Goal: Transaction & Acquisition: Purchase product/service

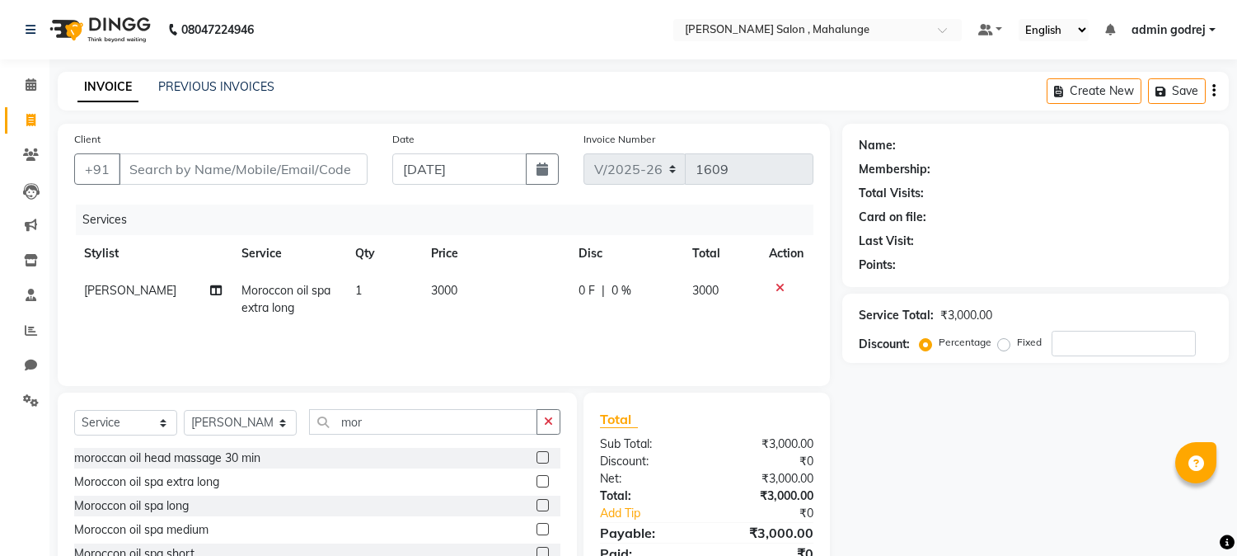
select select "7250"
select select "service"
click at [779, 287] on icon at bounding box center [780, 288] width 9 height 12
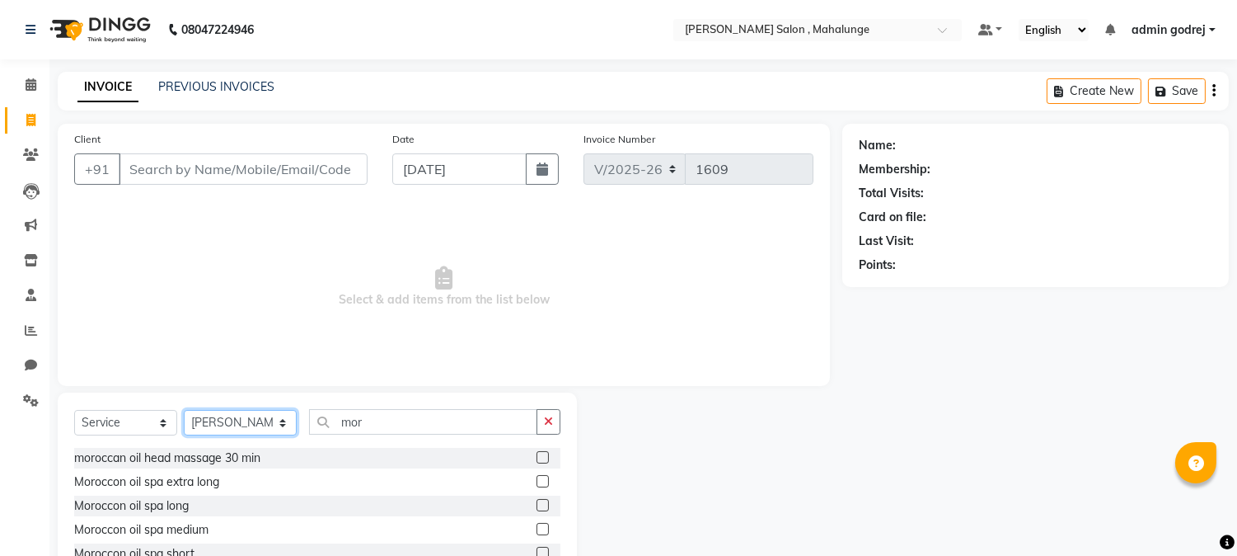
click at [237, 425] on select "Select Stylist admin godrej [PERSON_NAME] [PERSON_NAME] [PERSON_NAME] [PERSON_N…" at bounding box center [240, 423] width 113 height 26
select select "67171"
click at [184, 411] on select "Select Stylist admin godrej [PERSON_NAME] [PERSON_NAME] [PERSON_NAME] [PERSON_N…" at bounding box center [240, 423] width 113 height 26
click at [556, 425] on button "button" at bounding box center [549, 422] width 24 height 26
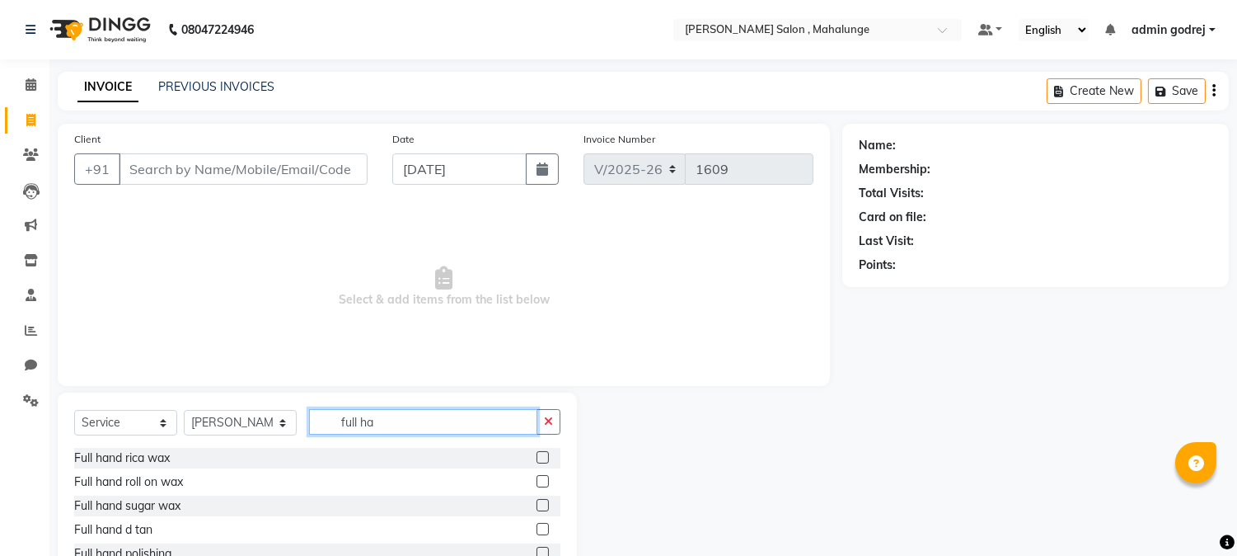
type input "full ha"
click at [542, 452] on label at bounding box center [543, 457] width 12 height 12
click at [542, 453] on input "checkbox" at bounding box center [542, 458] width 11 height 11
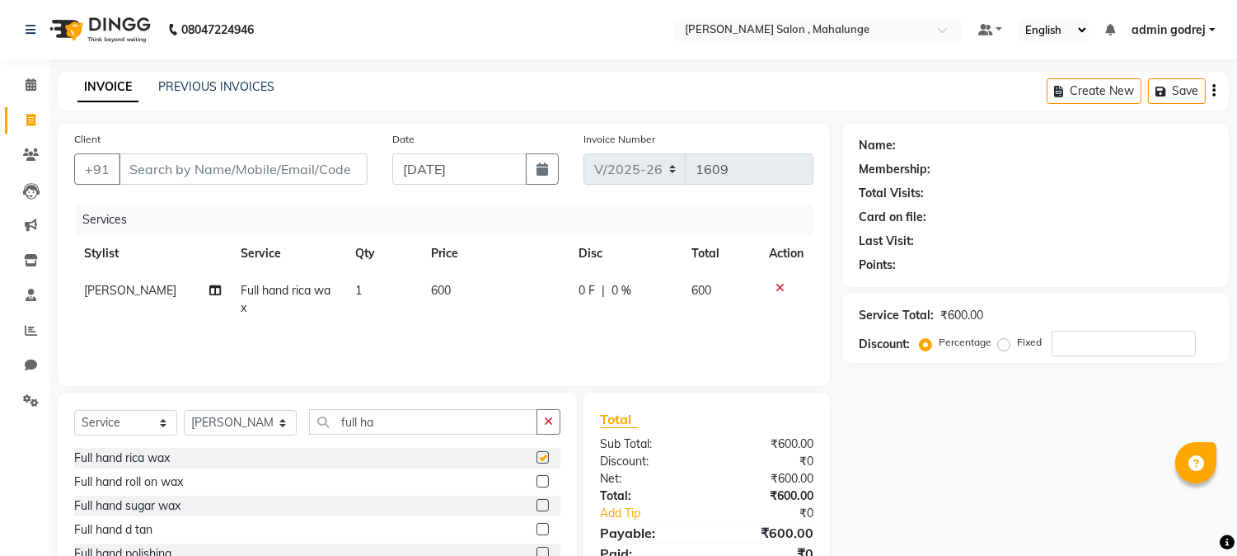
checkbox input "false"
click at [435, 423] on input "full ha" at bounding box center [423, 422] width 228 height 26
type input "full"
click at [537, 504] on label at bounding box center [543, 505] width 12 height 12
click at [537, 504] on input "checkbox" at bounding box center [542, 505] width 11 height 11
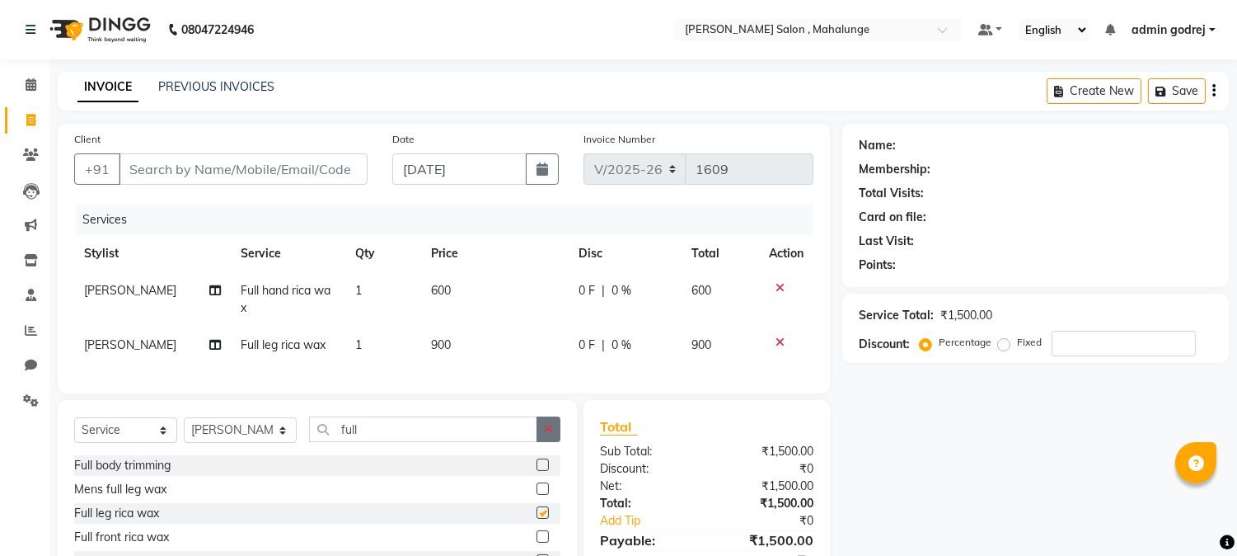
checkbox input "false"
click at [547, 434] on icon "button" at bounding box center [548, 429] width 9 height 12
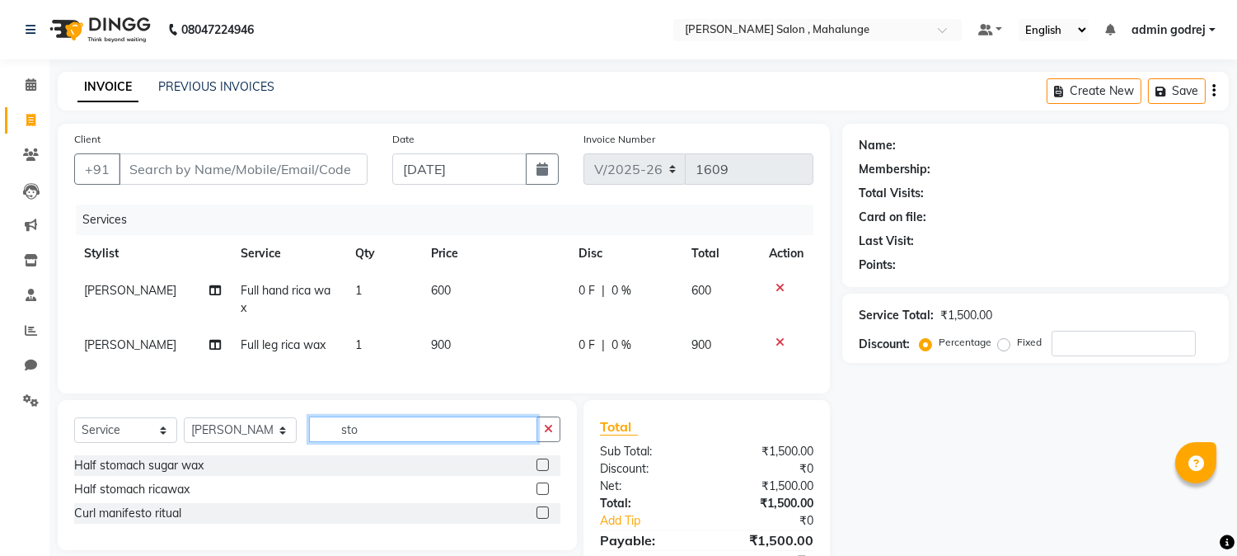
type input "sto"
click at [542, 495] on label at bounding box center [543, 488] width 12 height 12
click at [542, 495] on input "checkbox" at bounding box center [542, 489] width 11 height 11
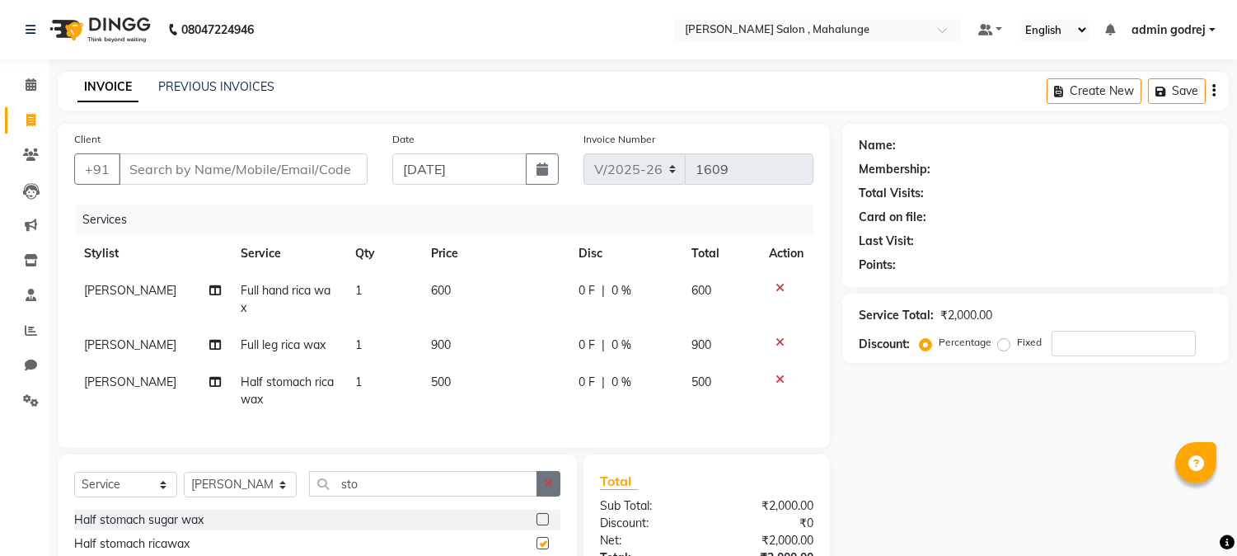
checkbox input "false"
click at [544, 490] on button "button" at bounding box center [549, 484] width 24 height 26
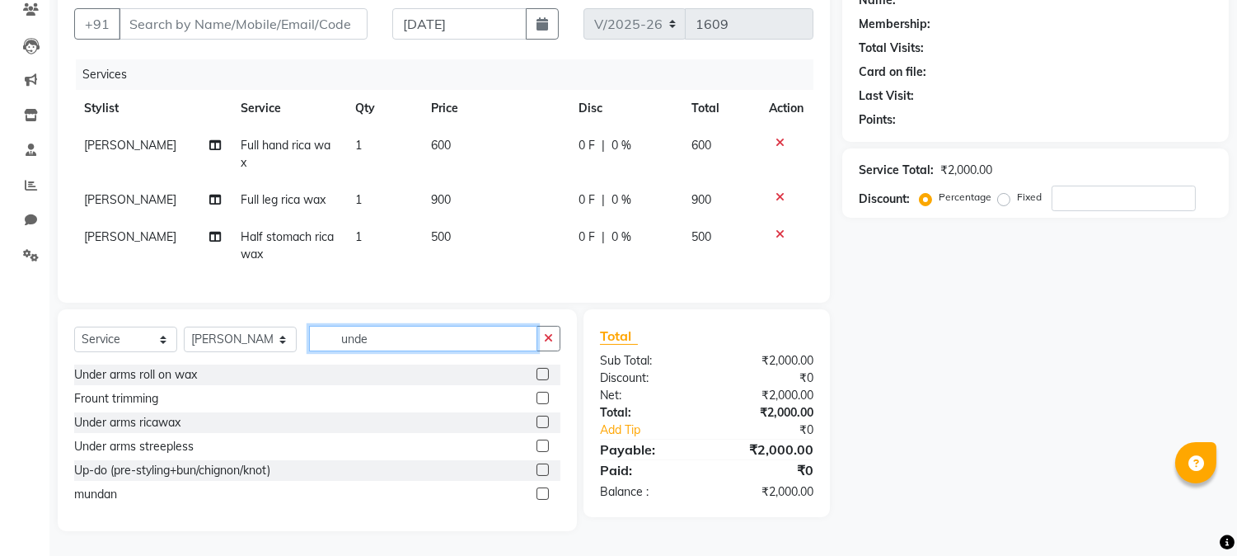
scroll to position [144, 0]
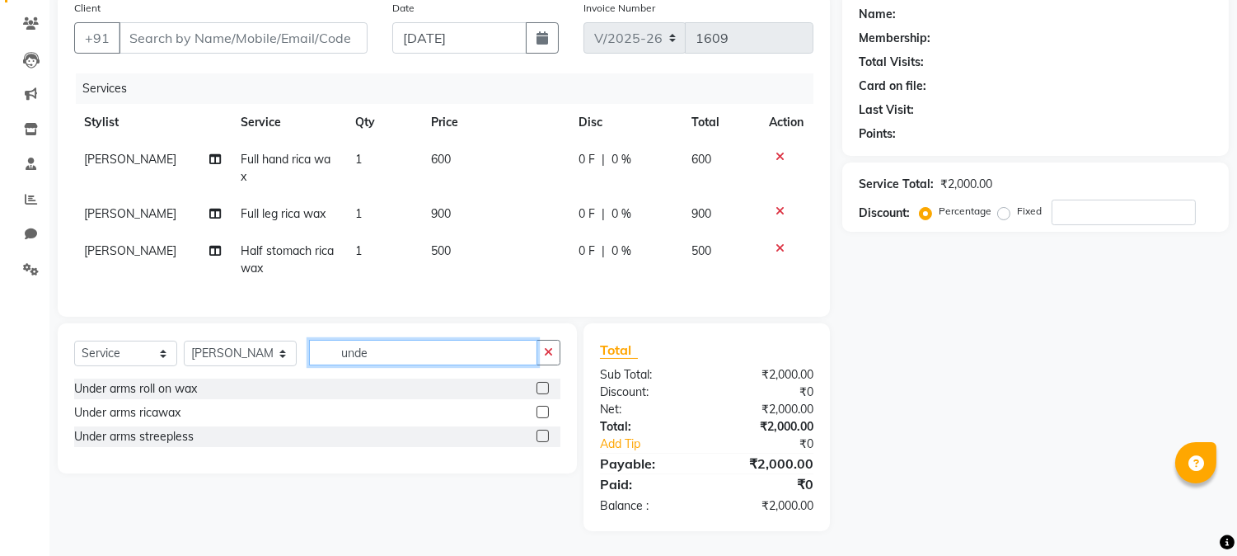
type input "unde"
click at [542, 432] on label at bounding box center [543, 435] width 12 height 12
click at [542, 432] on input "checkbox" at bounding box center [542, 436] width 11 height 11
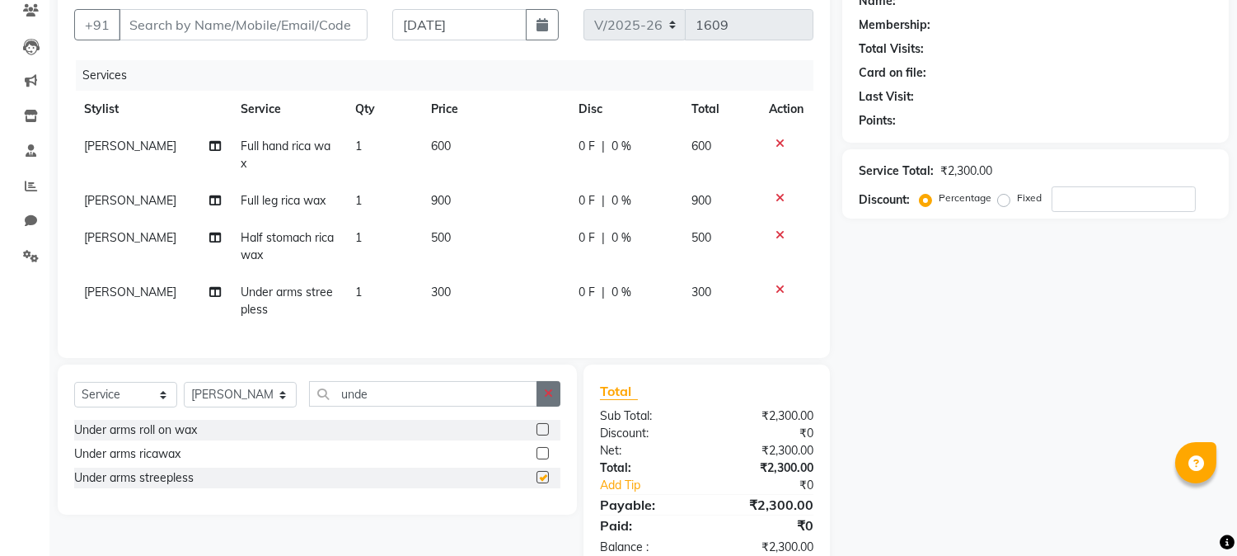
checkbox input "false"
click at [548, 399] on icon "button" at bounding box center [548, 393] width 9 height 12
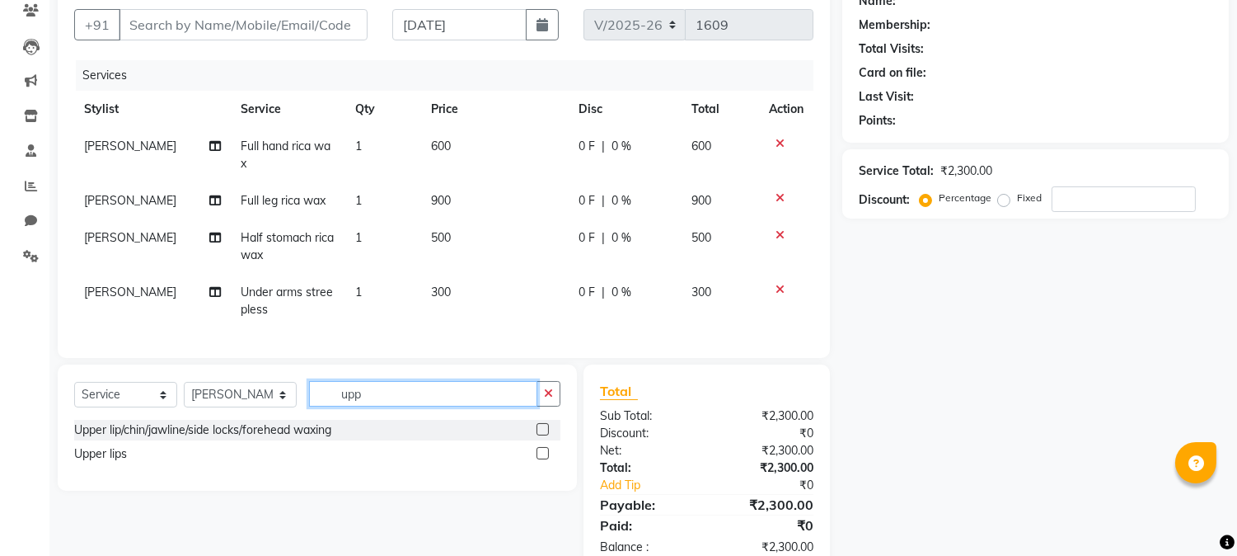
type input "upp"
click at [542, 459] on label at bounding box center [543, 453] width 12 height 12
click at [542, 459] on input "checkbox" at bounding box center [542, 453] width 11 height 11
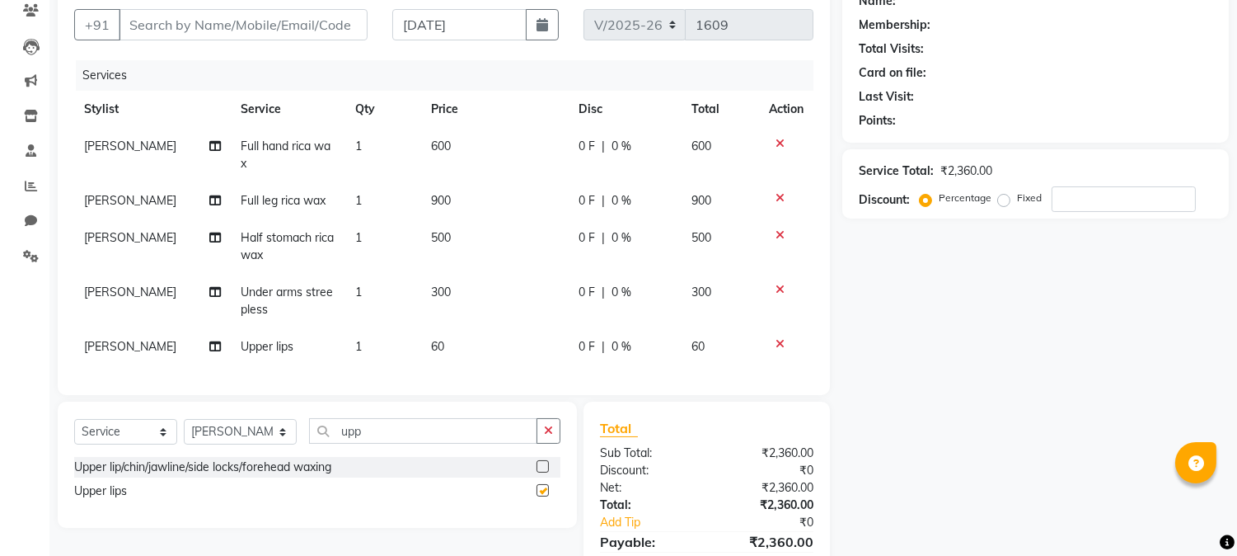
checkbox input "false"
click at [647, 209] on div "0 F | 0 %" at bounding box center [625, 200] width 93 height 17
select select "67171"
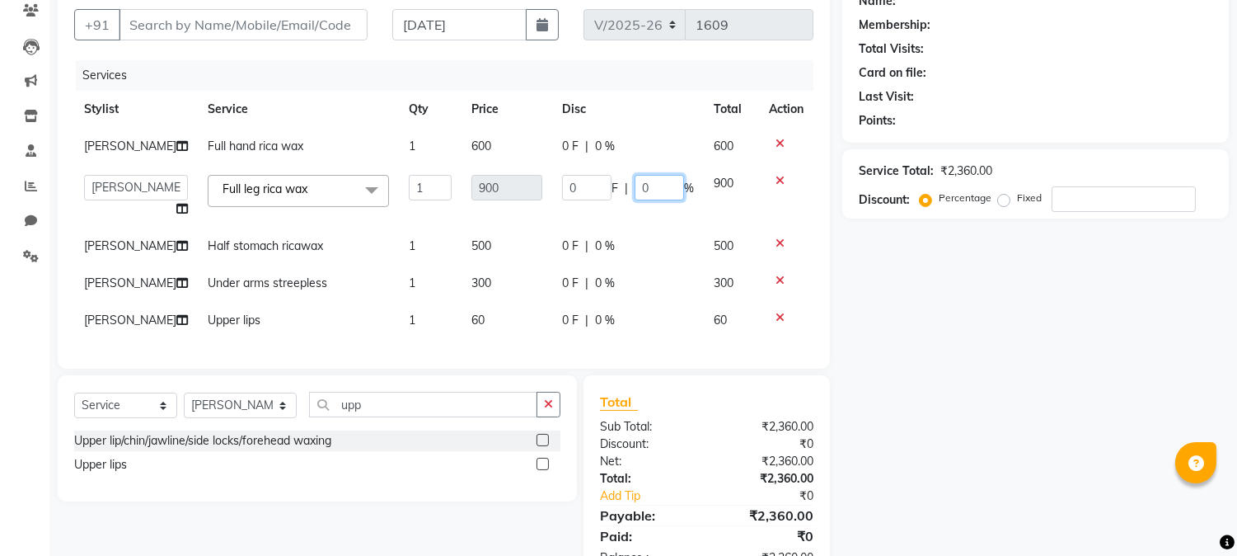
click at [663, 200] on input "0" at bounding box center [659, 188] width 49 height 26
type input "30"
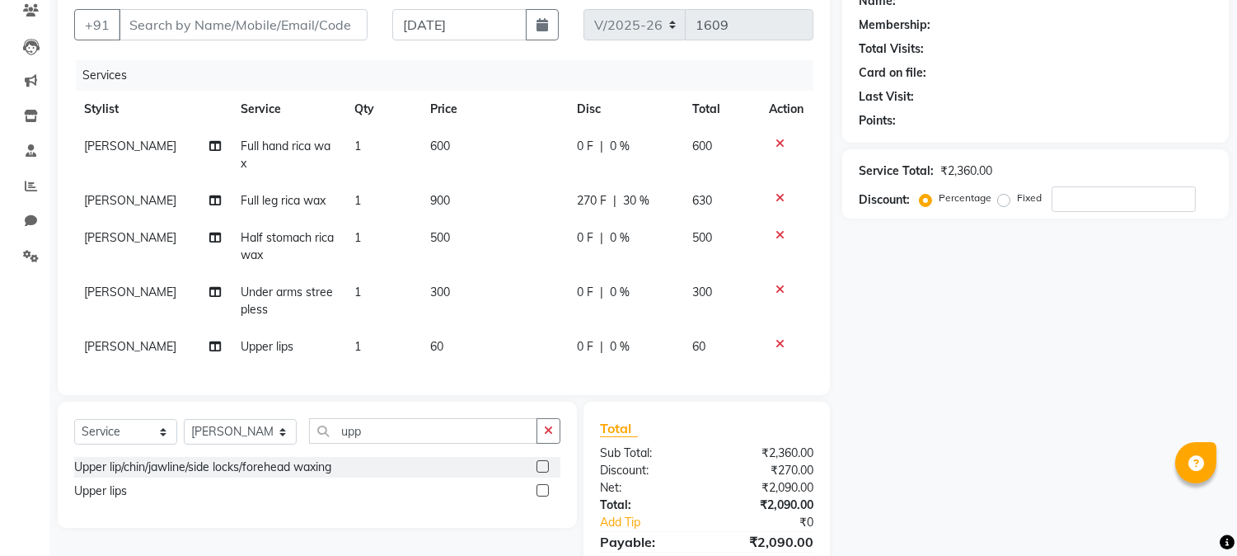
click at [912, 305] on div "Name: Membership: Total Visits: Card on file: Last Visit: Points: Service Total…" at bounding box center [1041, 294] width 399 height 630
click at [654, 229] on div "0 F | 0 %" at bounding box center [625, 237] width 96 height 17
select select "67171"
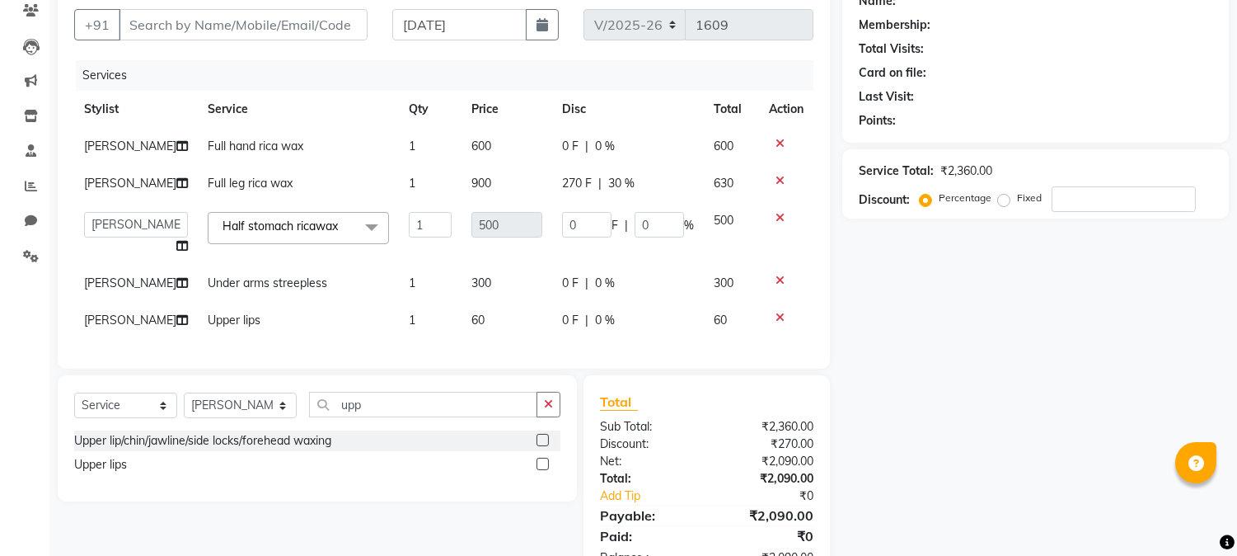
click at [657, 243] on td "0 F | 0 %" at bounding box center [628, 233] width 152 height 63
click at [670, 237] on input "0" at bounding box center [659, 225] width 49 height 26
type input "30"
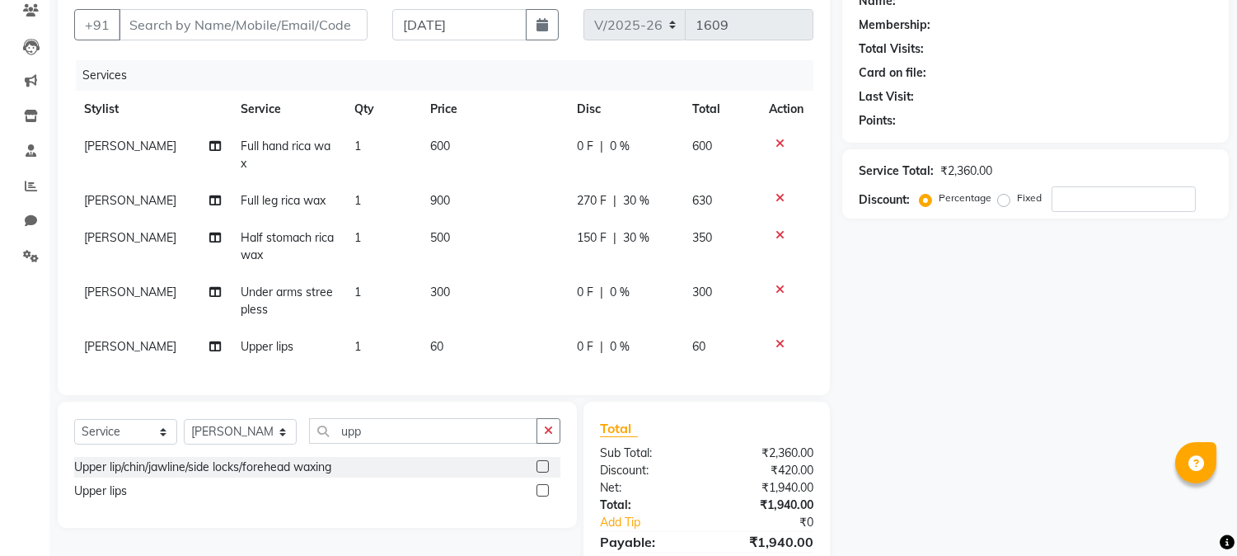
click at [951, 363] on div "Name: Membership: Total Visits: Card on file: Last Visit: Points: Service Total…" at bounding box center [1041, 294] width 399 height 630
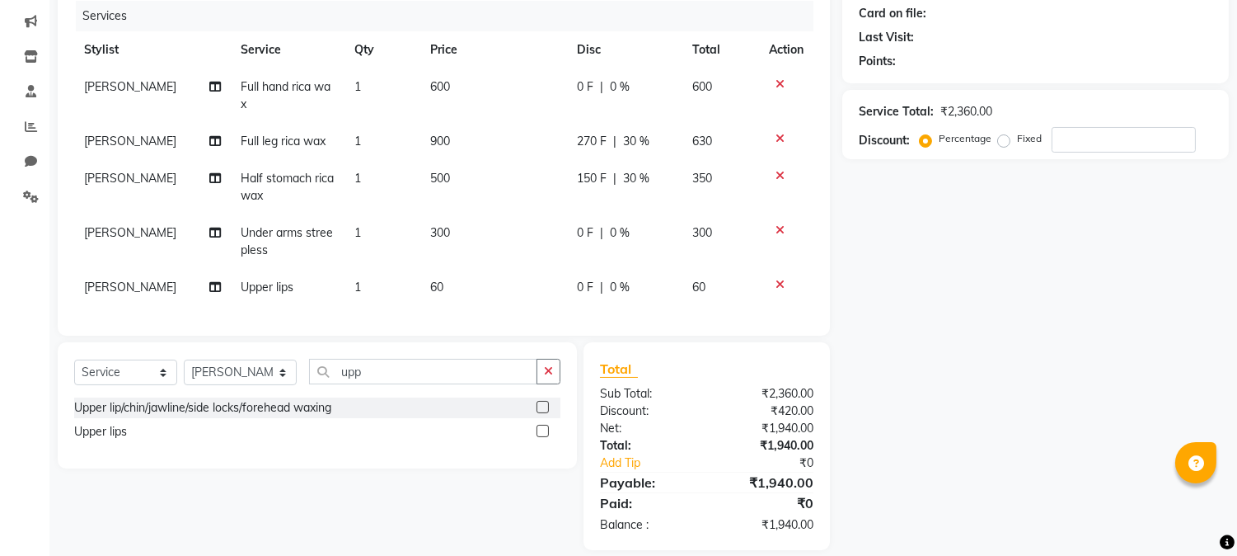
scroll to position [236, 0]
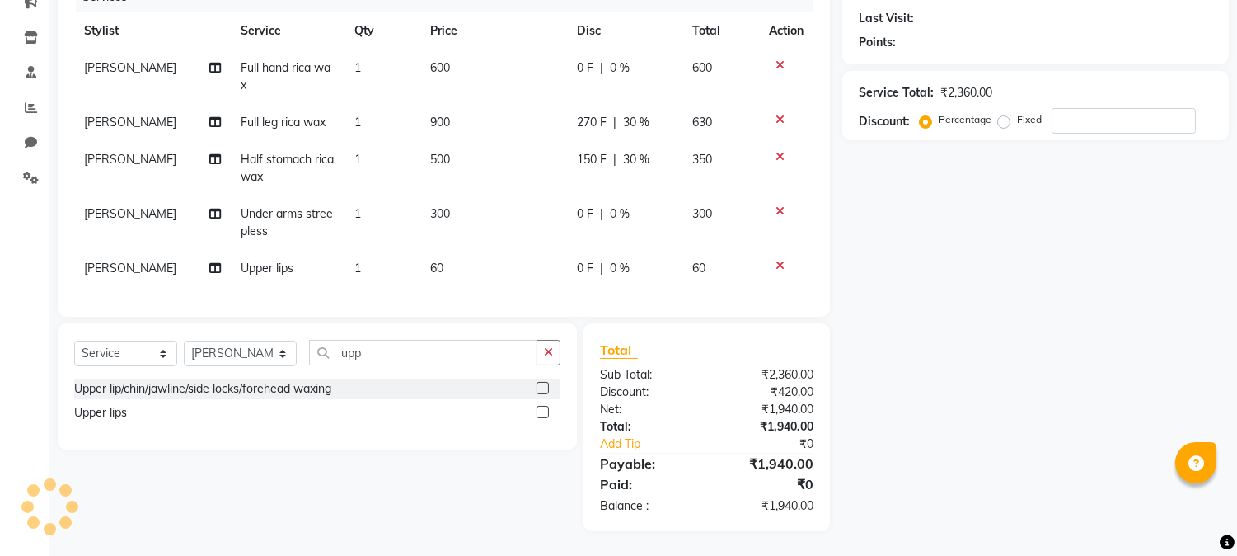
click at [776, 260] on icon at bounding box center [780, 266] width 9 height 12
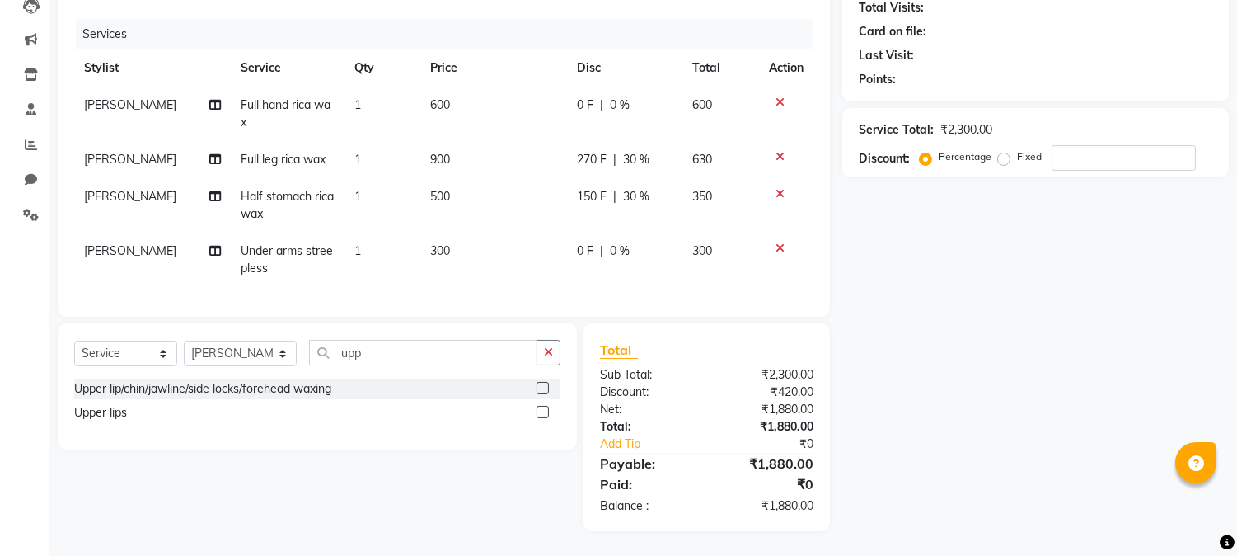
click at [541, 385] on label at bounding box center [543, 388] width 12 height 12
click at [541, 385] on input "checkbox" at bounding box center [542, 388] width 11 height 11
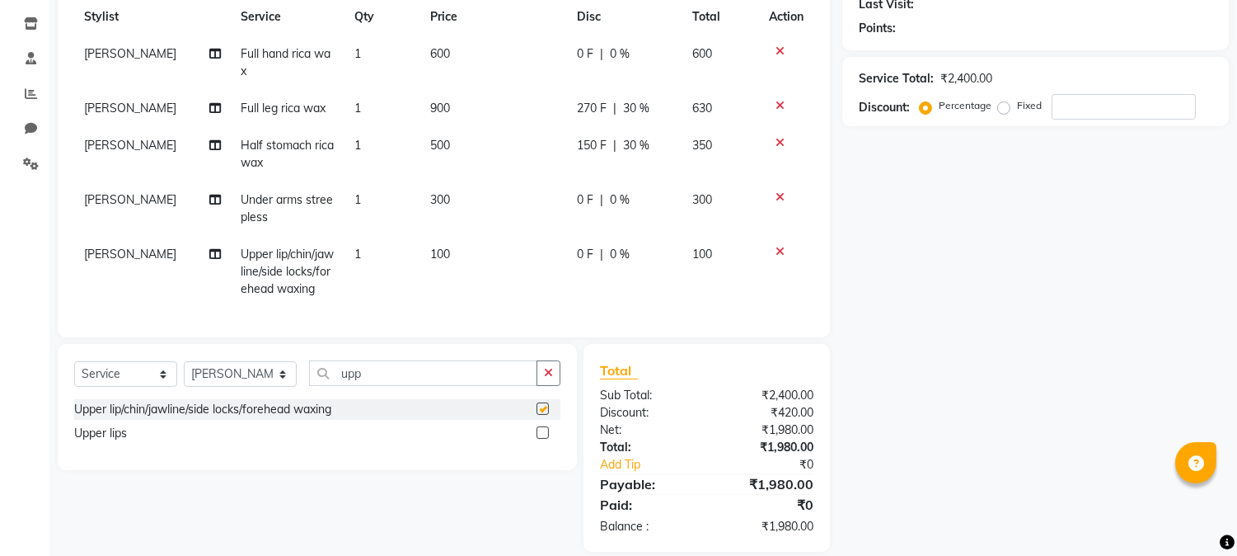
checkbox input "false"
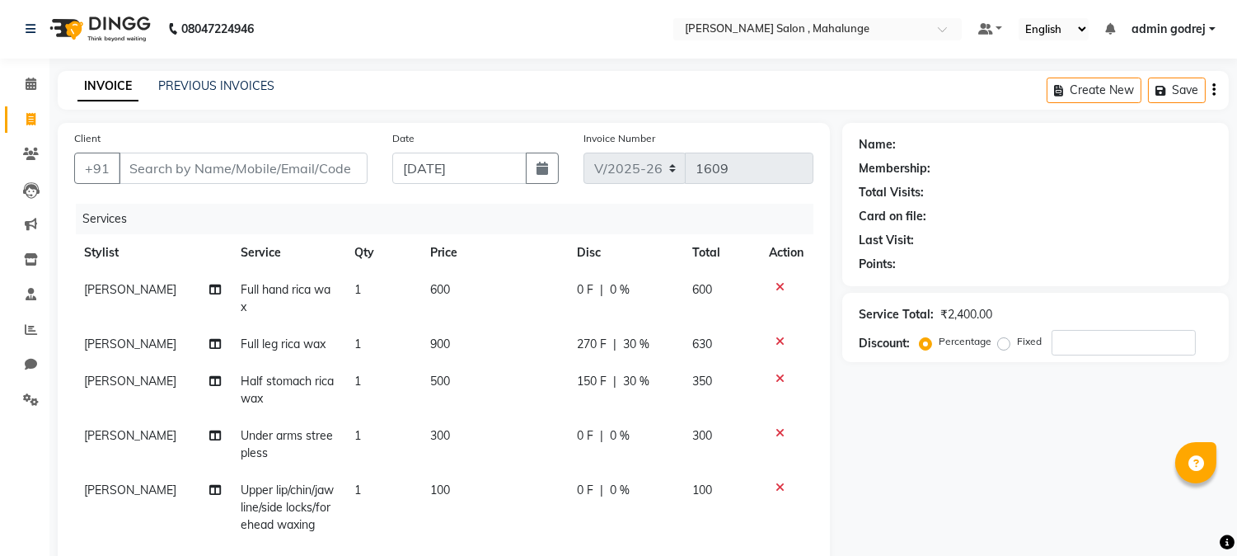
scroll to position [0, 0]
click at [328, 181] on input "Client" at bounding box center [243, 168] width 249 height 31
type input "8"
type input "0"
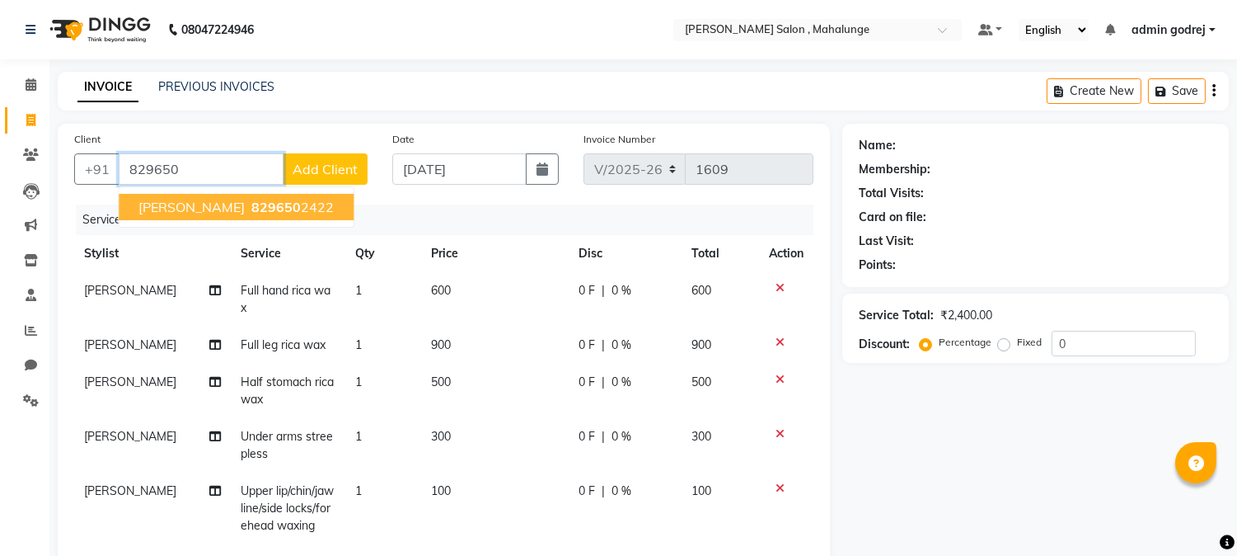
click at [265, 212] on ngb-highlight "829650 2422" at bounding box center [291, 207] width 86 height 16
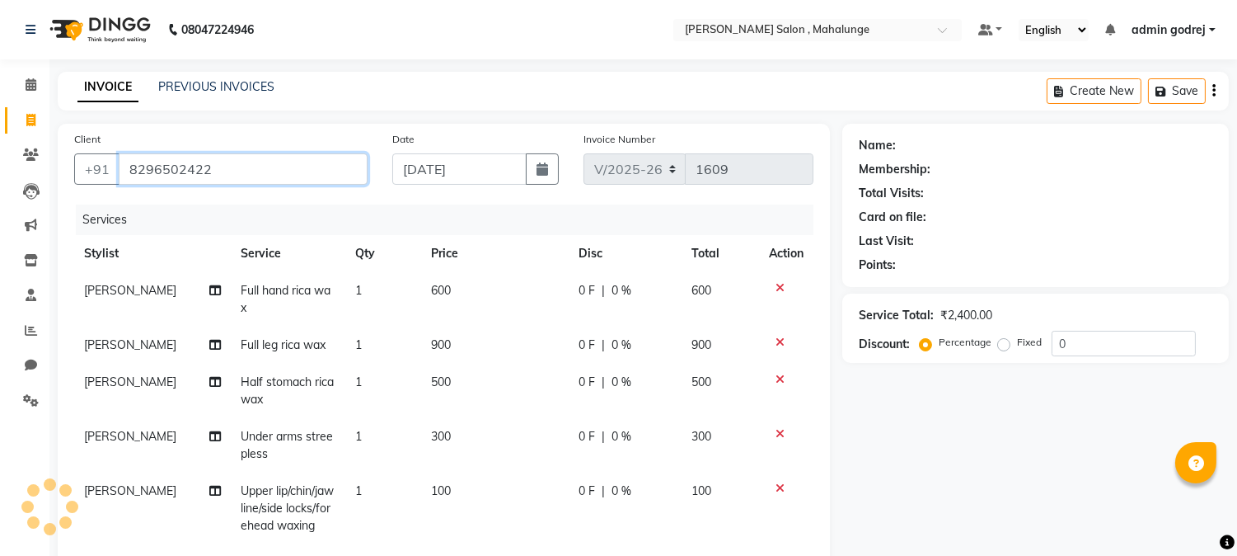
type input "8296502422"
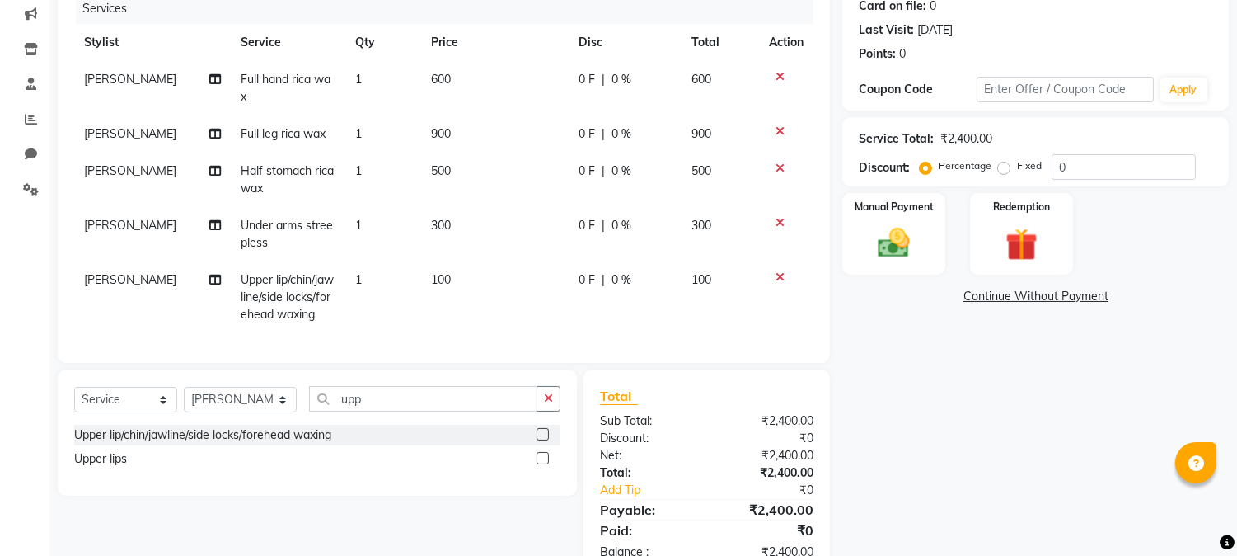
scroll to position [179, 0]
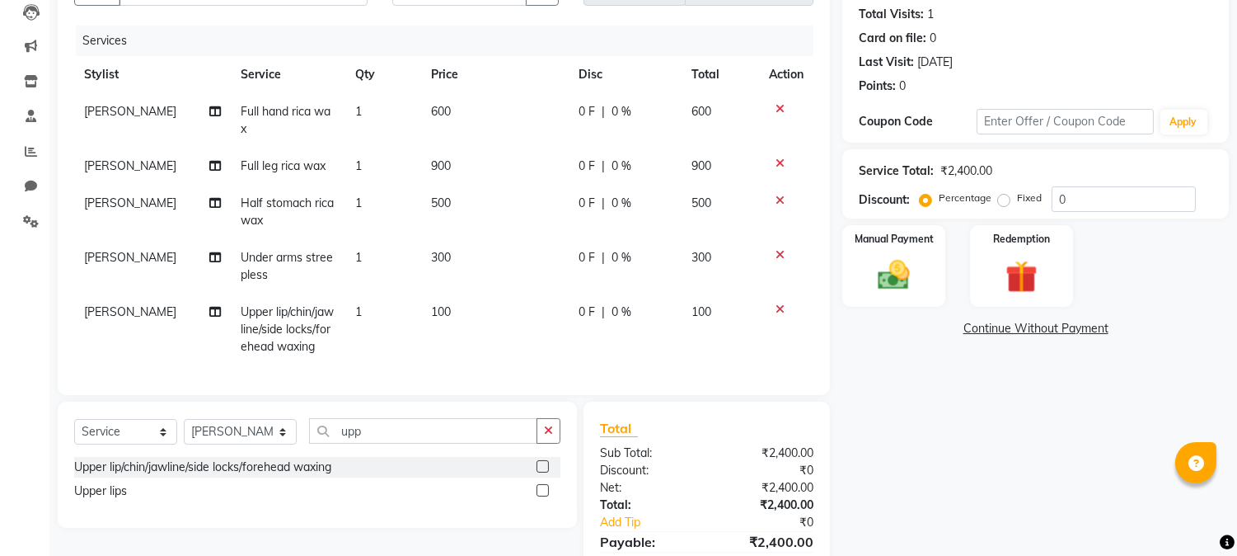
click at [653, 171] on div "0 F | 0 %" at bounding box center [625, 165] width 93 height 17
select select "67171"
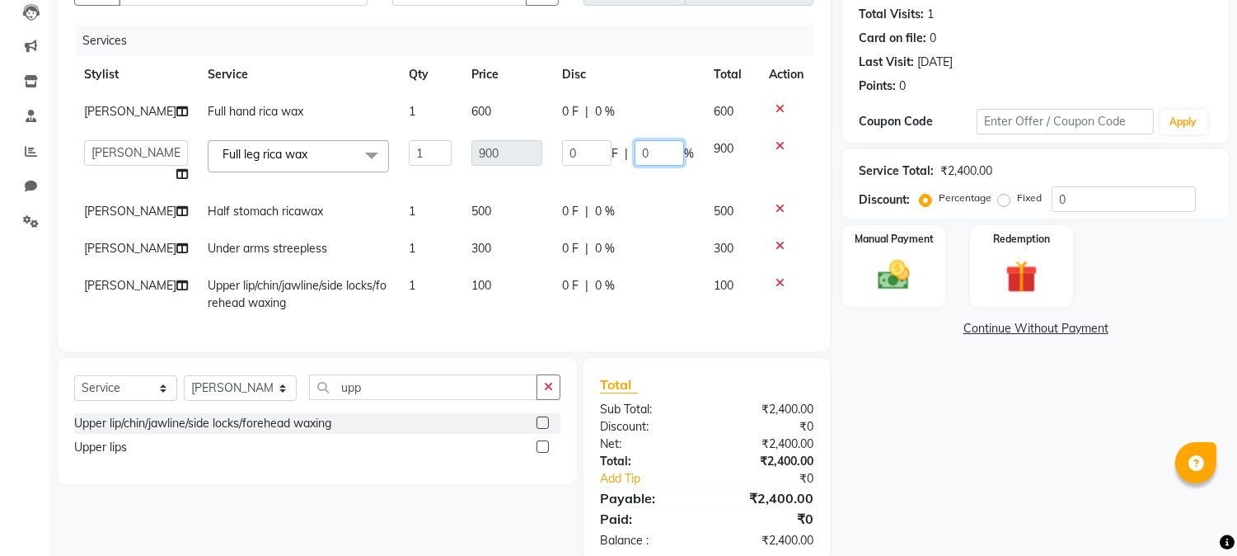
click at [653, 166] on input "0" at bounding box center [659, 153] width 49 height 26
type input "30"
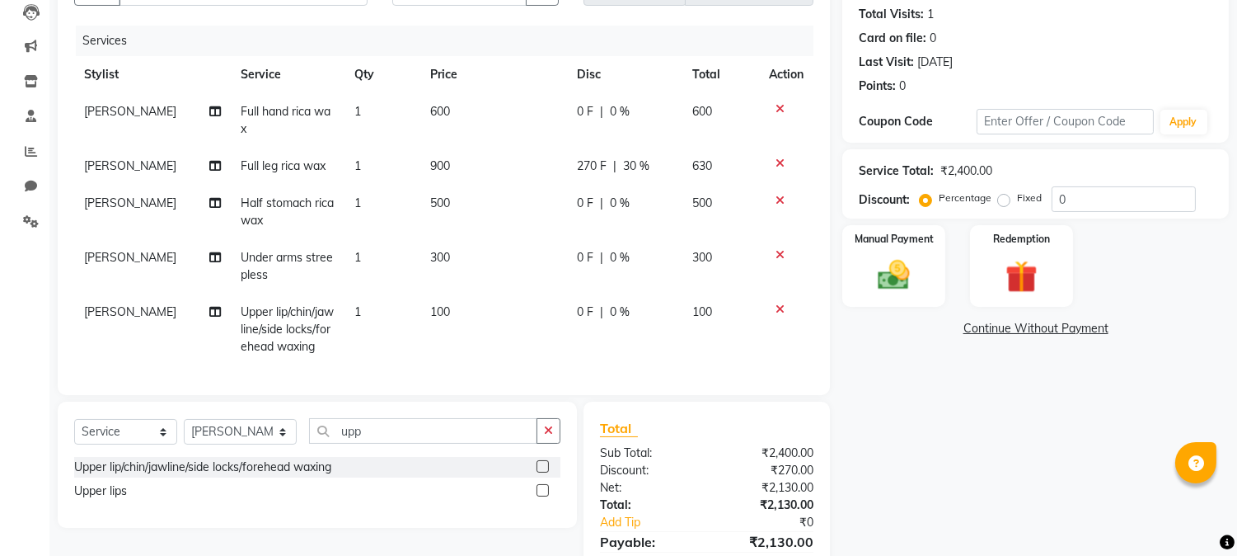
click at [625, 242] on tbody "[PERSON_NAME] Full hand rica wax 1 600 0 F | 0 % 600 [PERSON_NAME] Full leg ric…" at bounding box center [443, 229] width 739 height 272
click at [646, 204] on div "0 F | 0 %" at bounding box center [625, 203] width 96 height 17
select select "67171"
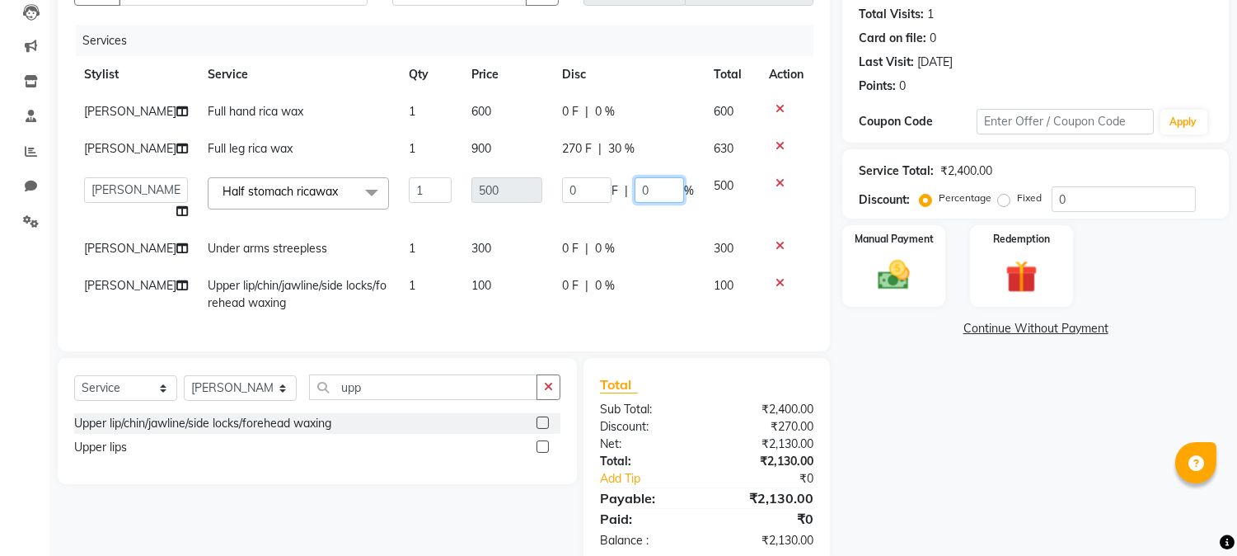
click at [649, 203] on input "0" at bounding box center [659, 190] width 49 height 26
type input "30"
click at [927, 427] on div "Name: [PERSON_NAME] Membership: No Active Membership Total Visits: 1 Card on fi…" at bounding box center [1041, 255] width 399 height 621
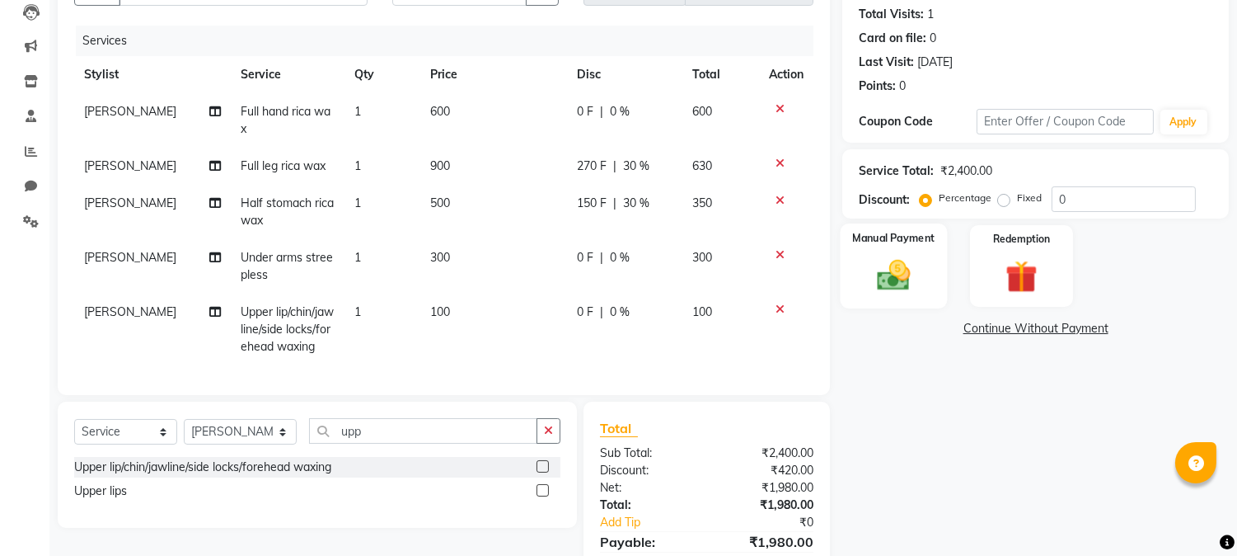
click at [920, 291] on img at bounding box center [894, 275] width 54 height 39
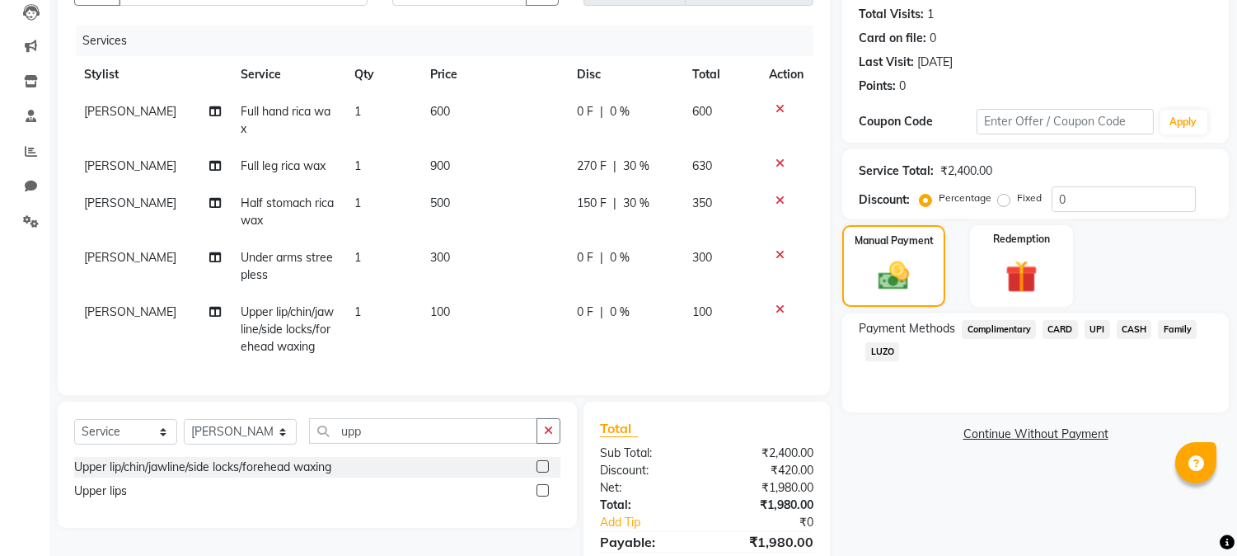
click at [1091, 328] on span "UPI" at bounding box center [1098, 329] width 26 height 19
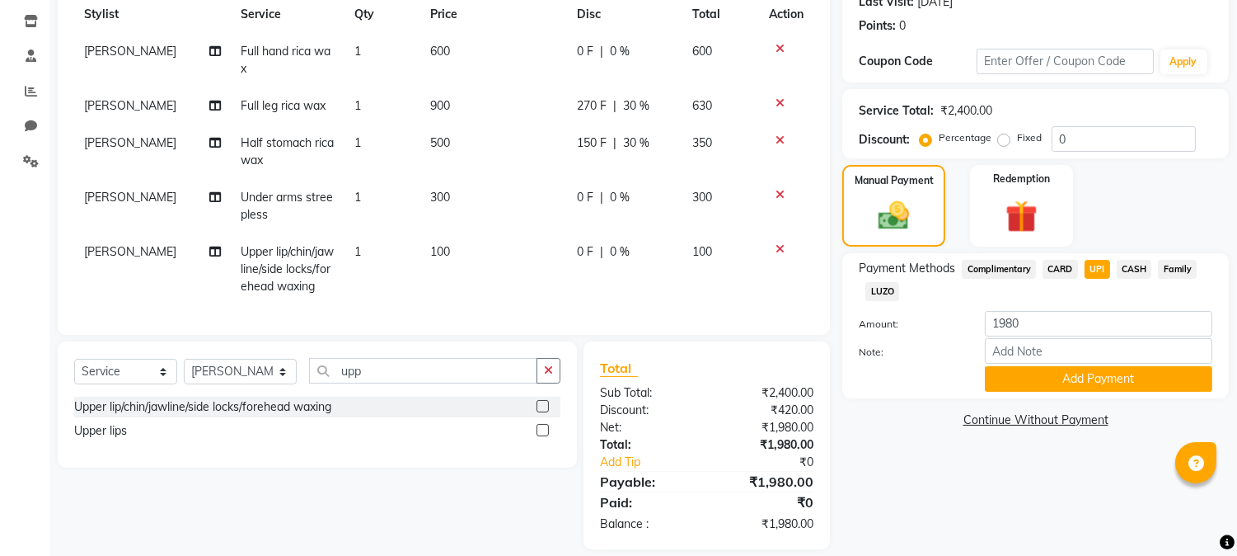
scroll to position [270, 0]
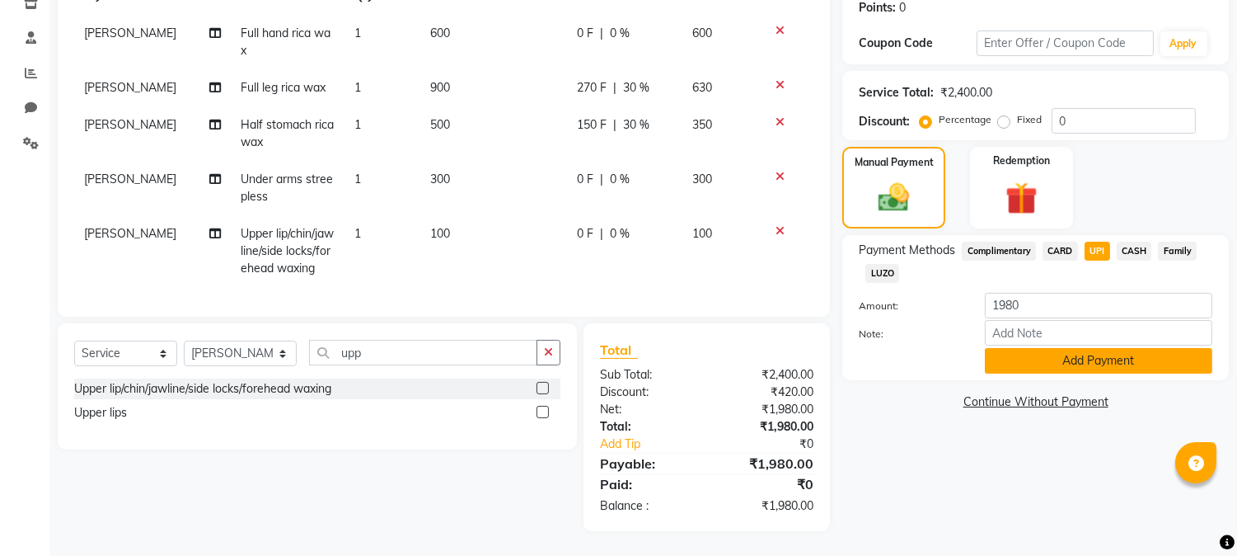
click at [1096, 348] on button "Add Payment" at bounding box center [1099, 361] width 228 height 26
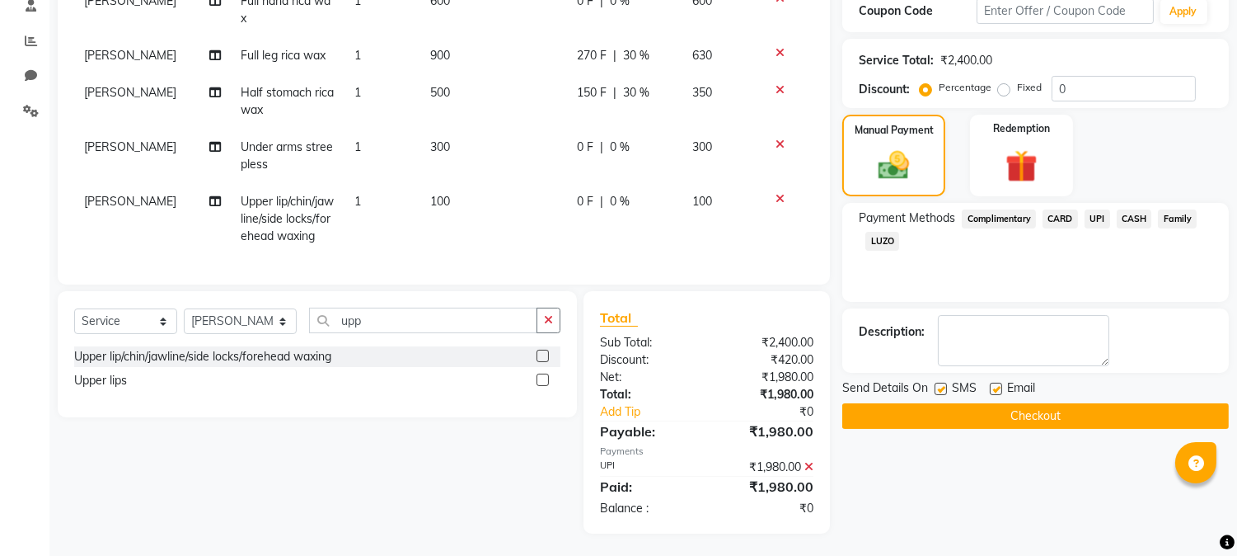
scroll to position [305, 0]
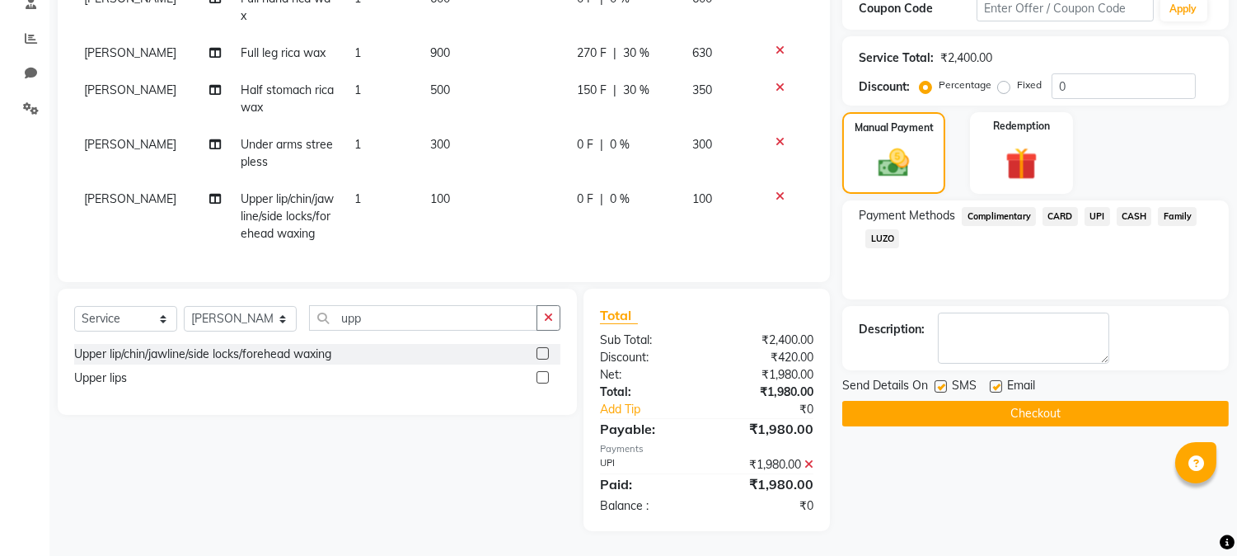
click at [1091, 401] on button "Checkout" at bounding box center [1035, 414] width 387 height 26
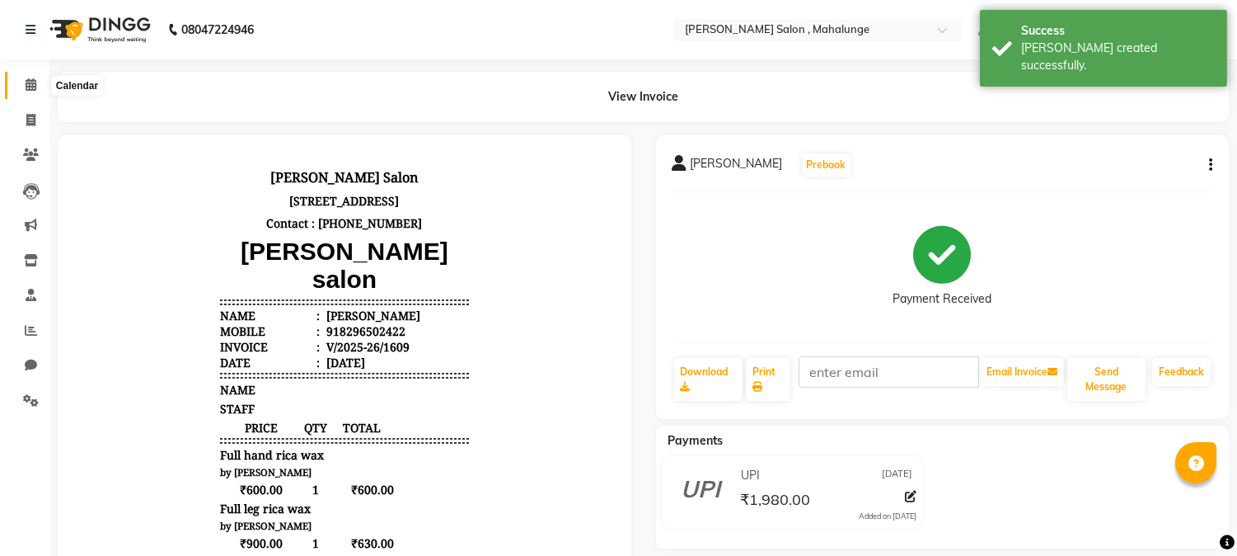
click at [21, 87] on span at bounding box center [30, 85] width 29 height 19
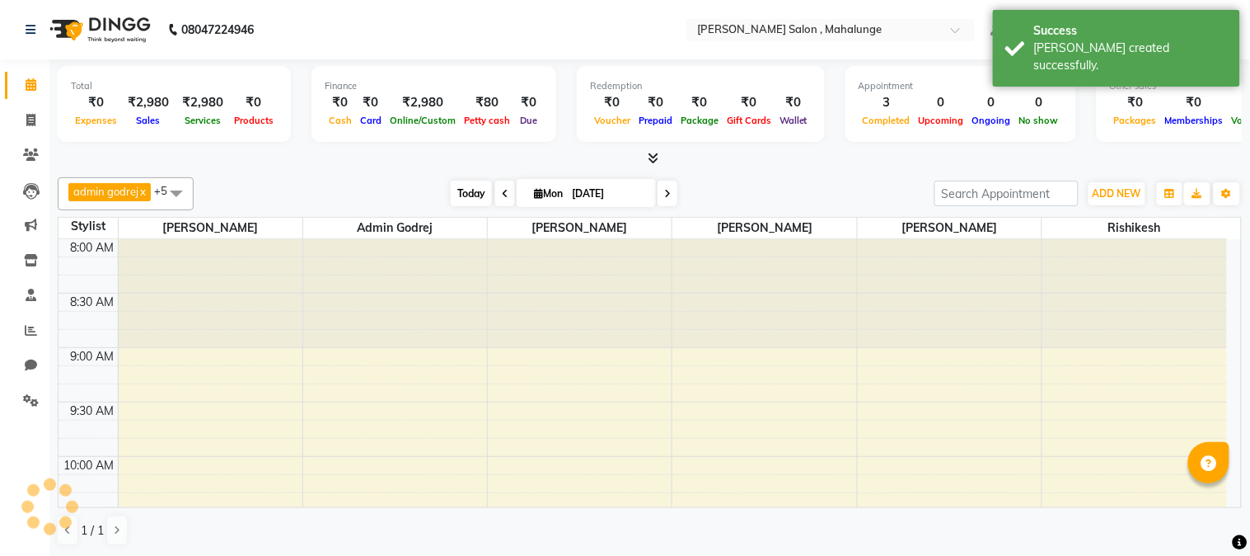
scroll to position [656, 0]
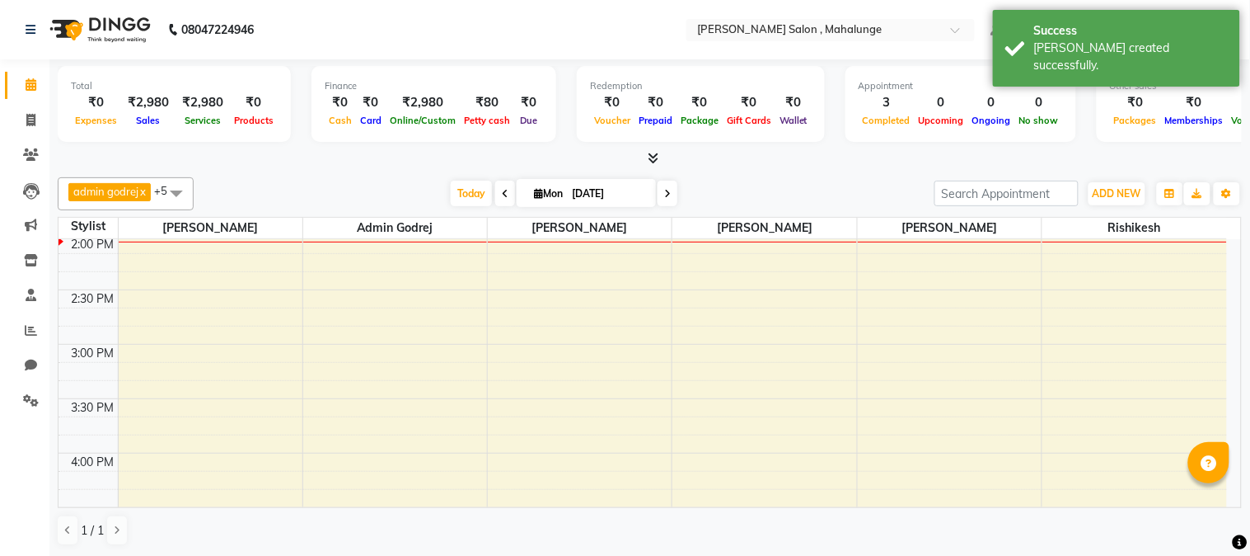
click at [653, 154] on icon at bounding box center [653, 158] width 11 height 12
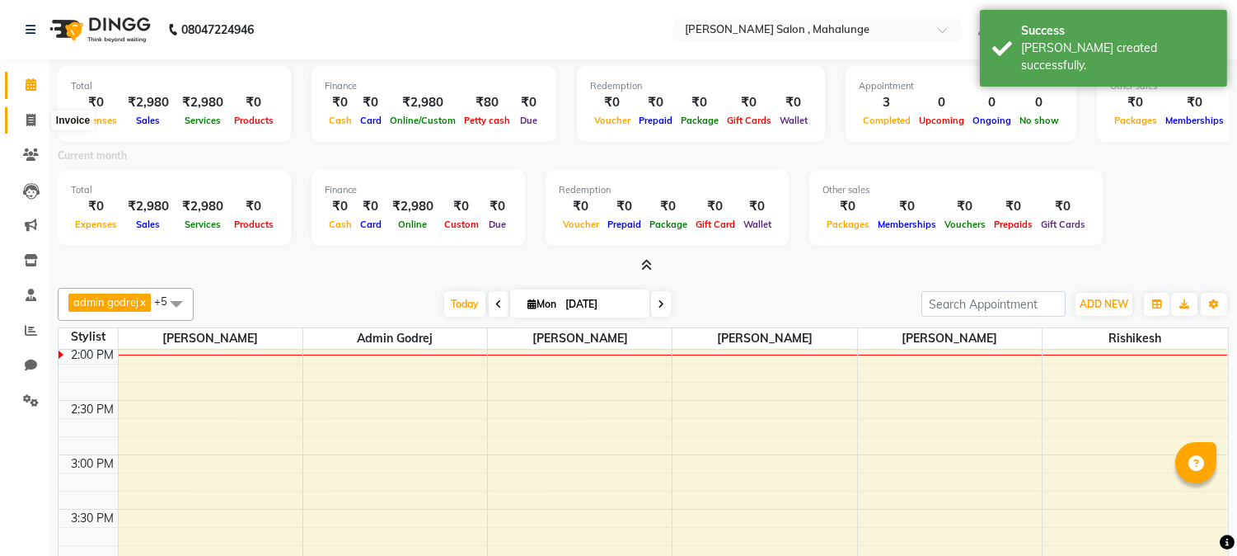
click at [35, 120] on icon at bounding box center [30, 120] width 9 height 12
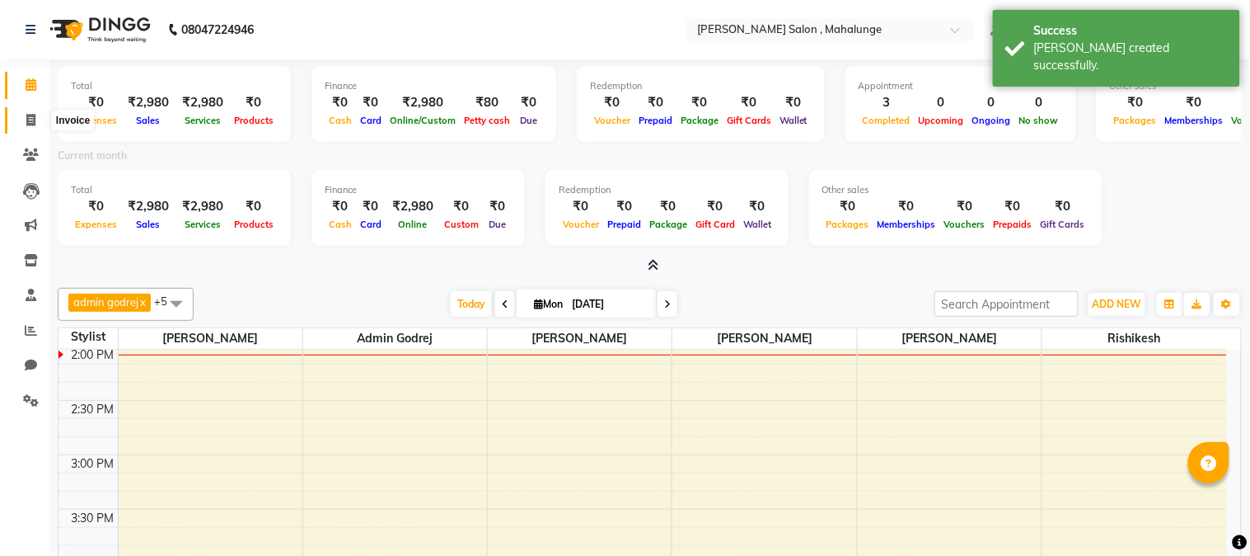
select select "service"
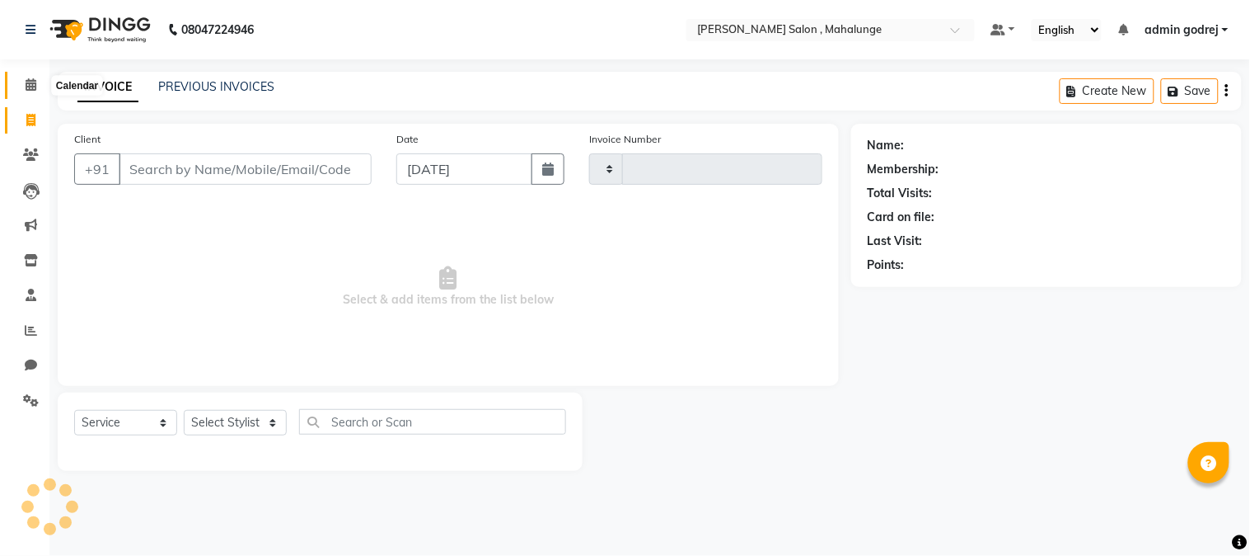
drag, startPoint x: 33, startPoint y: 83, endPoint x: 82, endPoint y: 75, distance: 50.1
click at [34, 84] on icon at bounding box center [31, 84] width 11 height 12
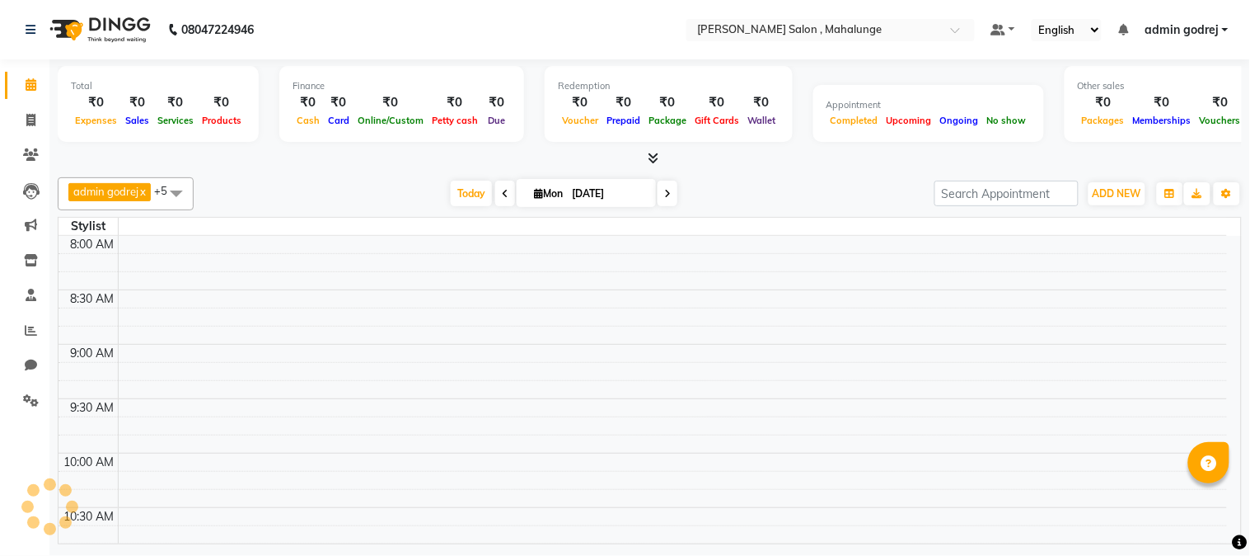
click at [1185, 35] on span "admin godrej" at bounding box center [1182, 29] width 74 height 17
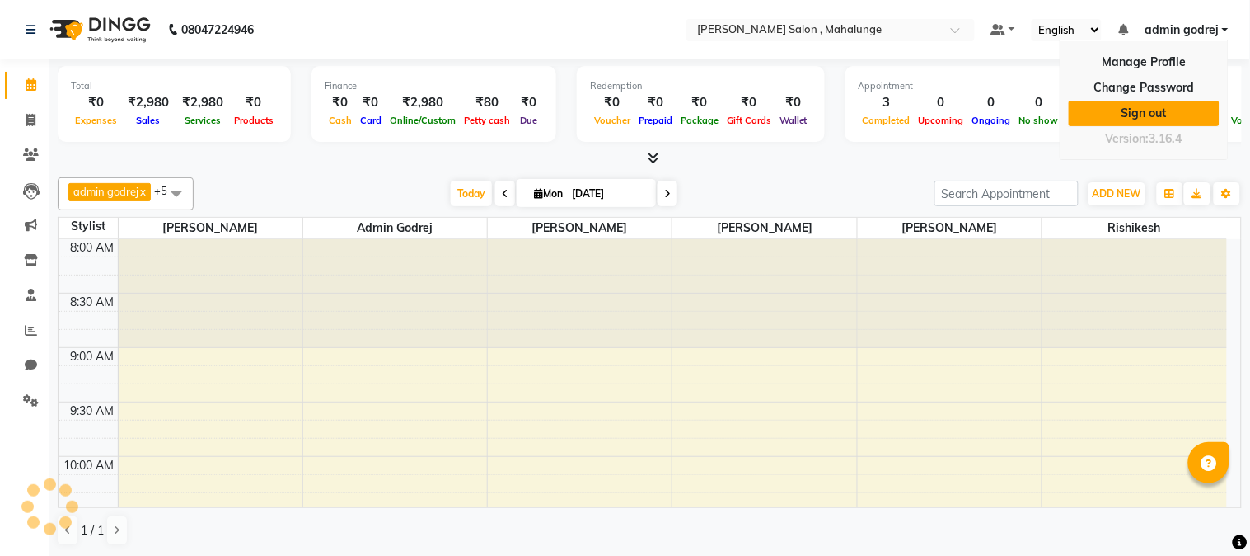
click at [1173, 102] on link "Sign out" at bounding box center [1144, 114] width 151 height 26
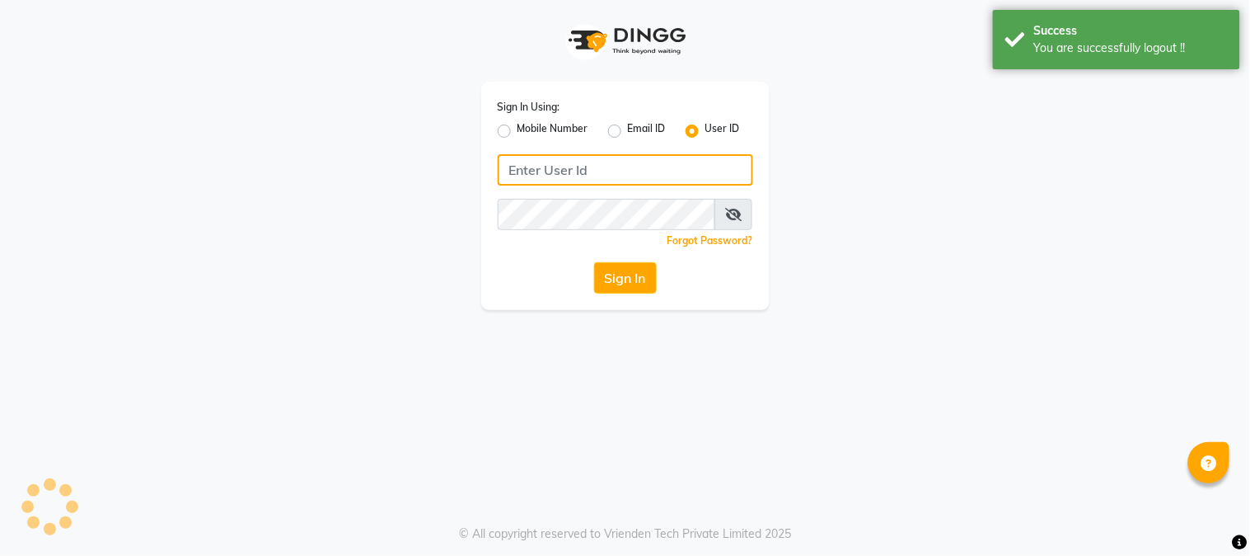
type input "9145515199"
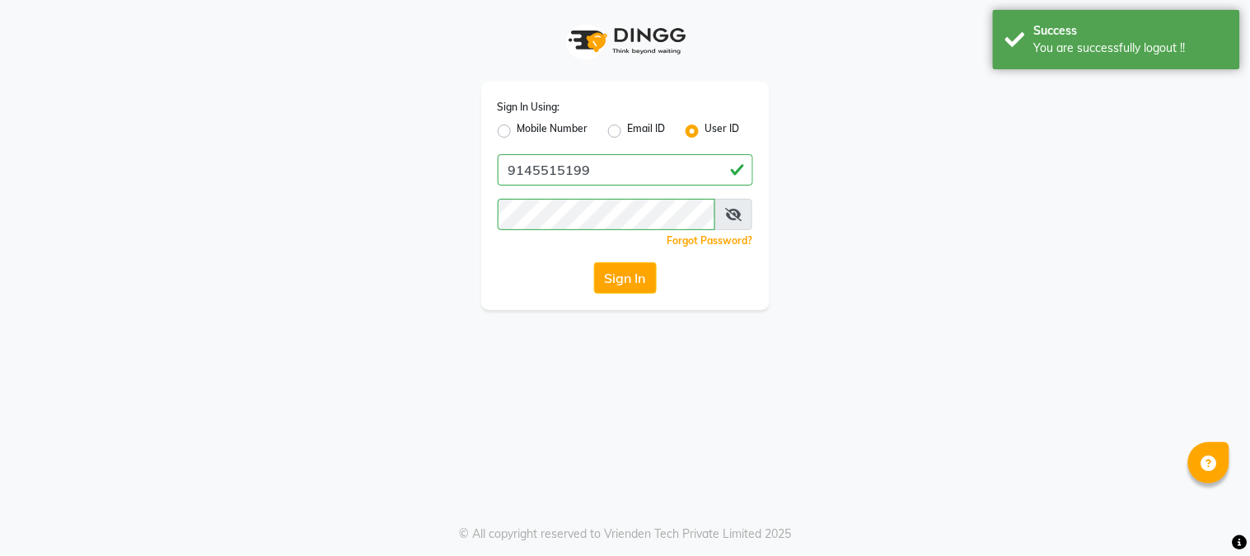
click at [518, 130] on label "Mobile Number" at bounding box center [553, 131] width 71 height 20
click at [518, 130] on input "Mobile Number" at bounding box center [523, 126] width 11 height 11
radio input "true"
radio input "false"
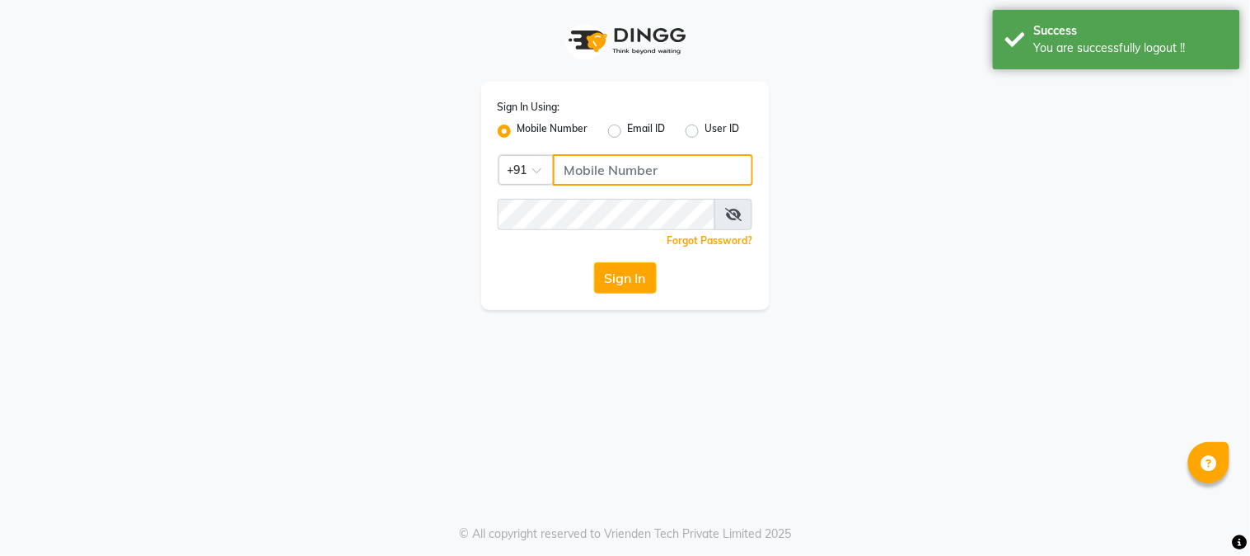
click at [695, 175] on input "Username" at bounding box center [653, 169] width 200 height 31
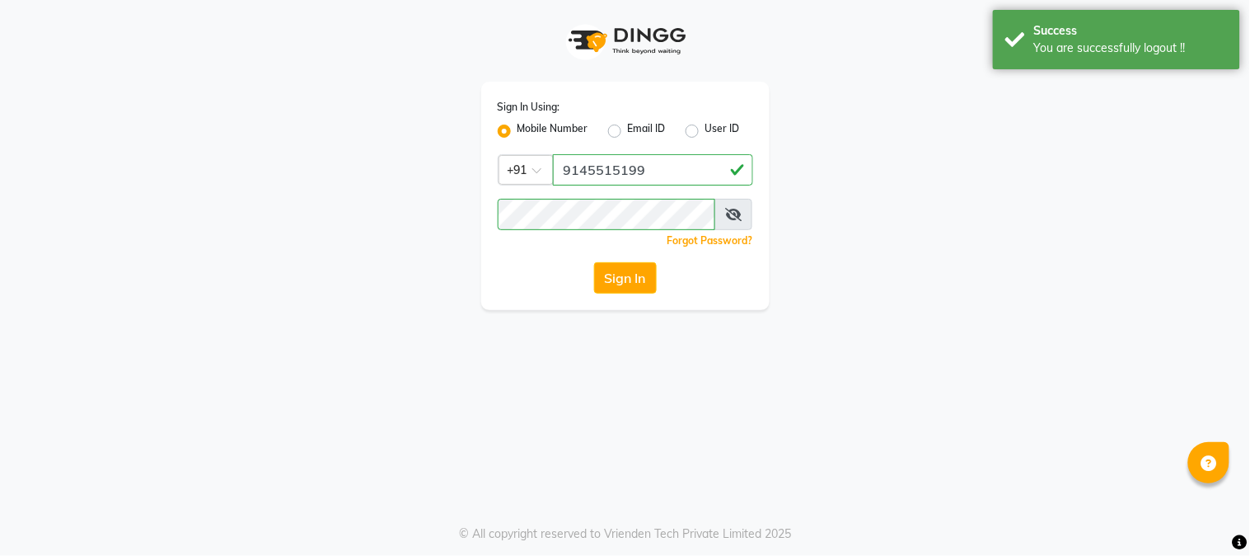
click at [599, 168] on input "9145515199" at bounding box center [653, 169] width 200 height 31
type input "9146515199"
click at [605, 278] on button "Sign In" at bounding box center [625, 277] width 63 height 31
